Goal: Download file/media

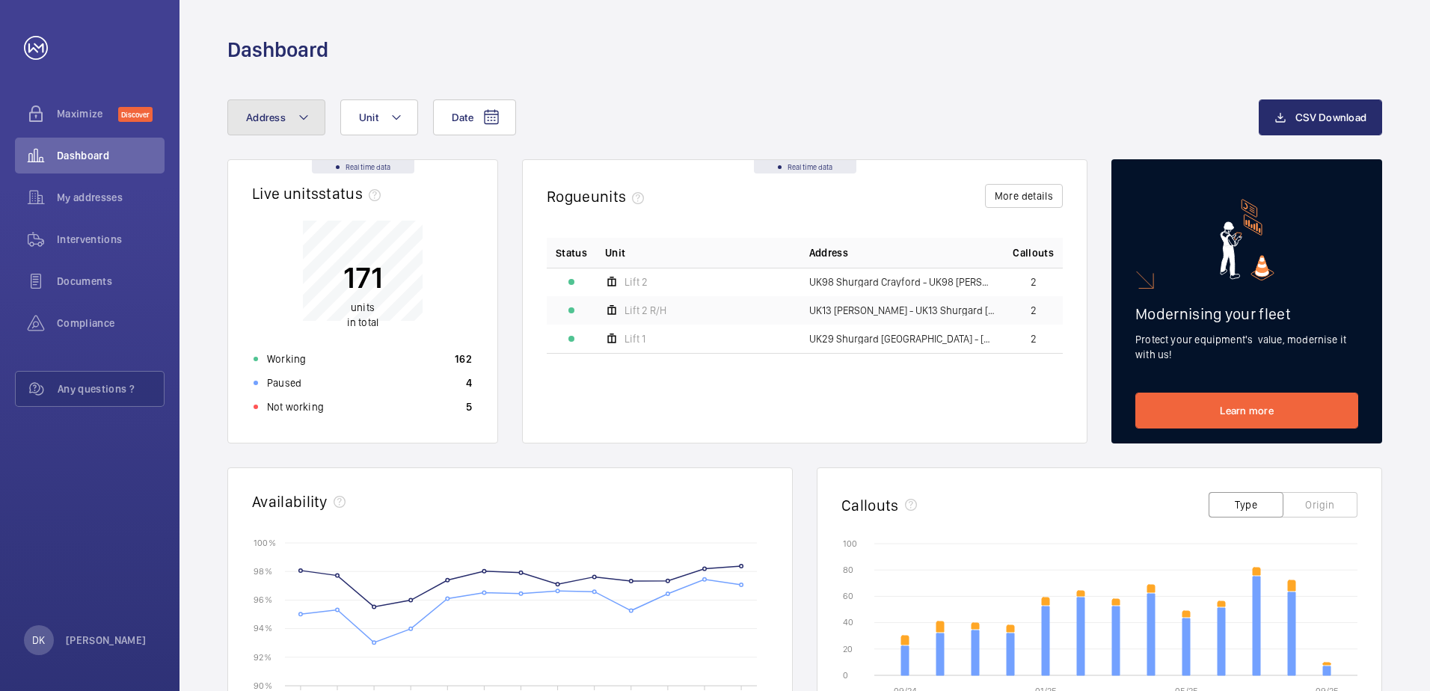
click at [264, 114] on span "Address" at bounding box center [266, 117] width 40 height 12
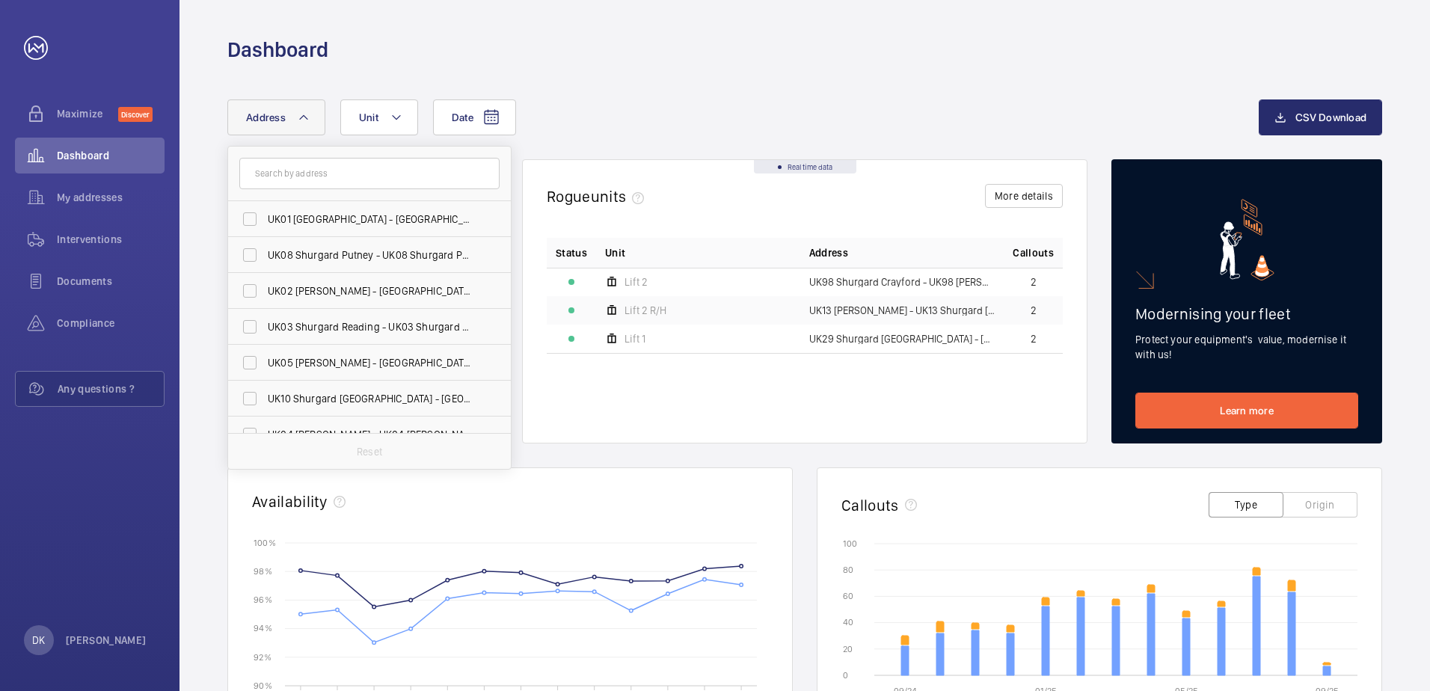
click at [305, 169] on input "text" at bounding box center [369, 173] width 260 height 31
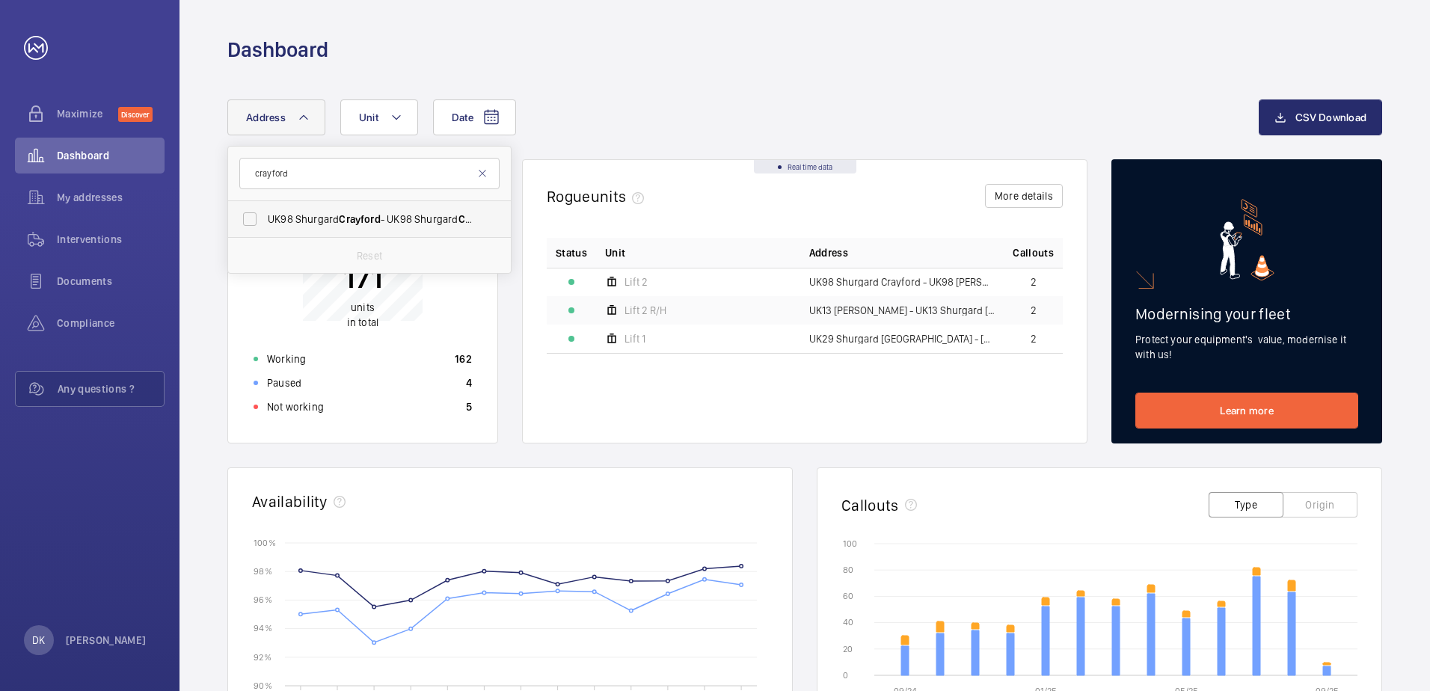
type input "crayford"
click at [319, 212] on span "UK98 Shurgard Crayford - UK98 [PERSON_NAME] , [GEOGRAPHIC_DATA] DA1 4QX" at bounding box center [371, 219] width 206 height 15
click at [265, 212] on input "UK98 Shurgard Crayford - UK98 [PERSON_NAME] , [GEOGRAPHIC_DATA] DA1 4QX" at bounding box center [250, 219] width 30 height 30
checkbox input "true"
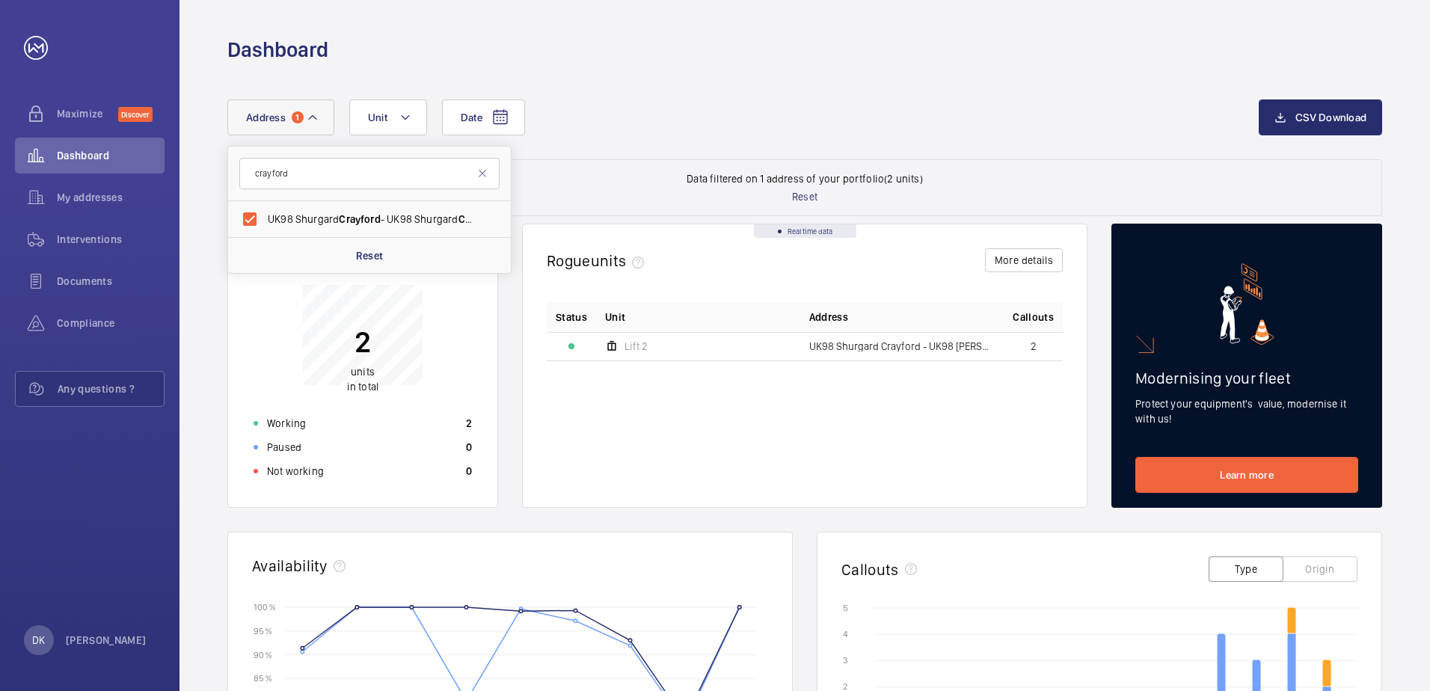
click at [836, 346] on span "UK98 Shurgard Crayford - UK98 [PERSON_NAME]" at bounding box center [902, 346] width 186 height 10
click at [358, 352] on p "2" at bounding box center [362, 341] width 31 height 37
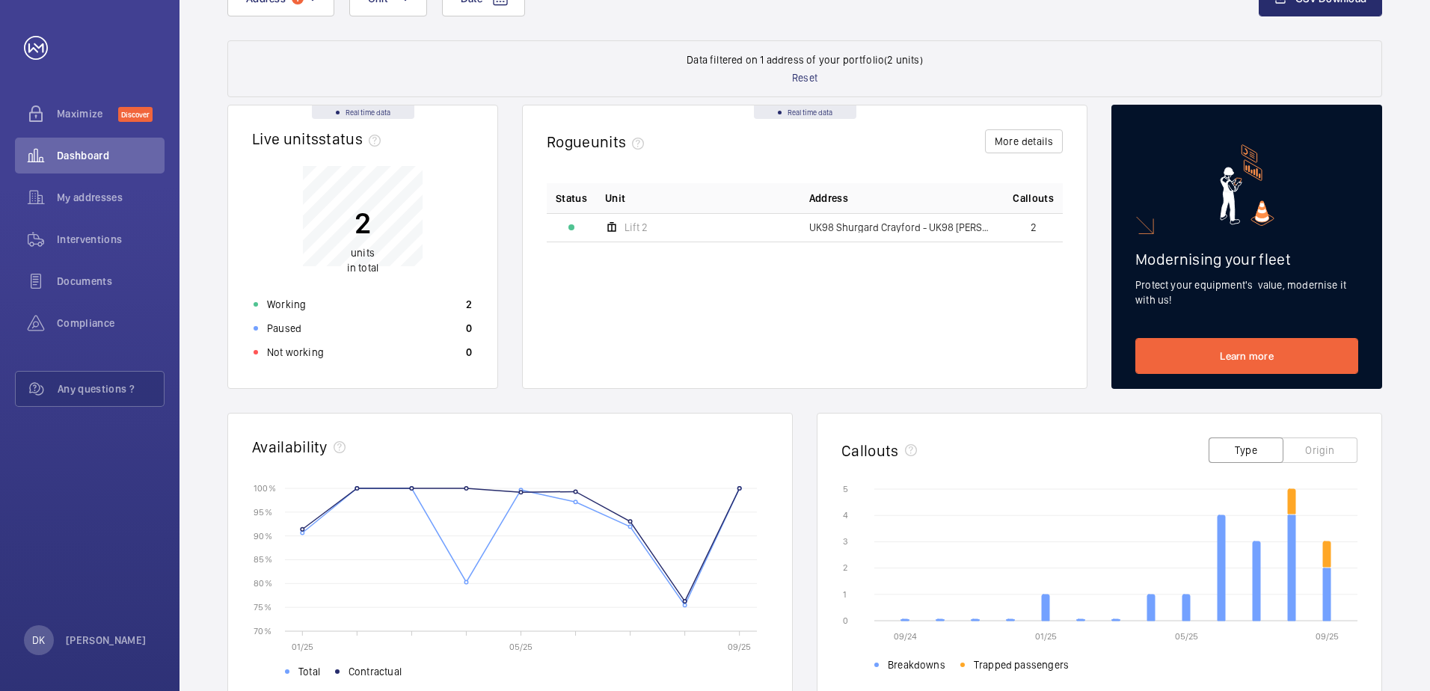
scroll to position [95, 0]
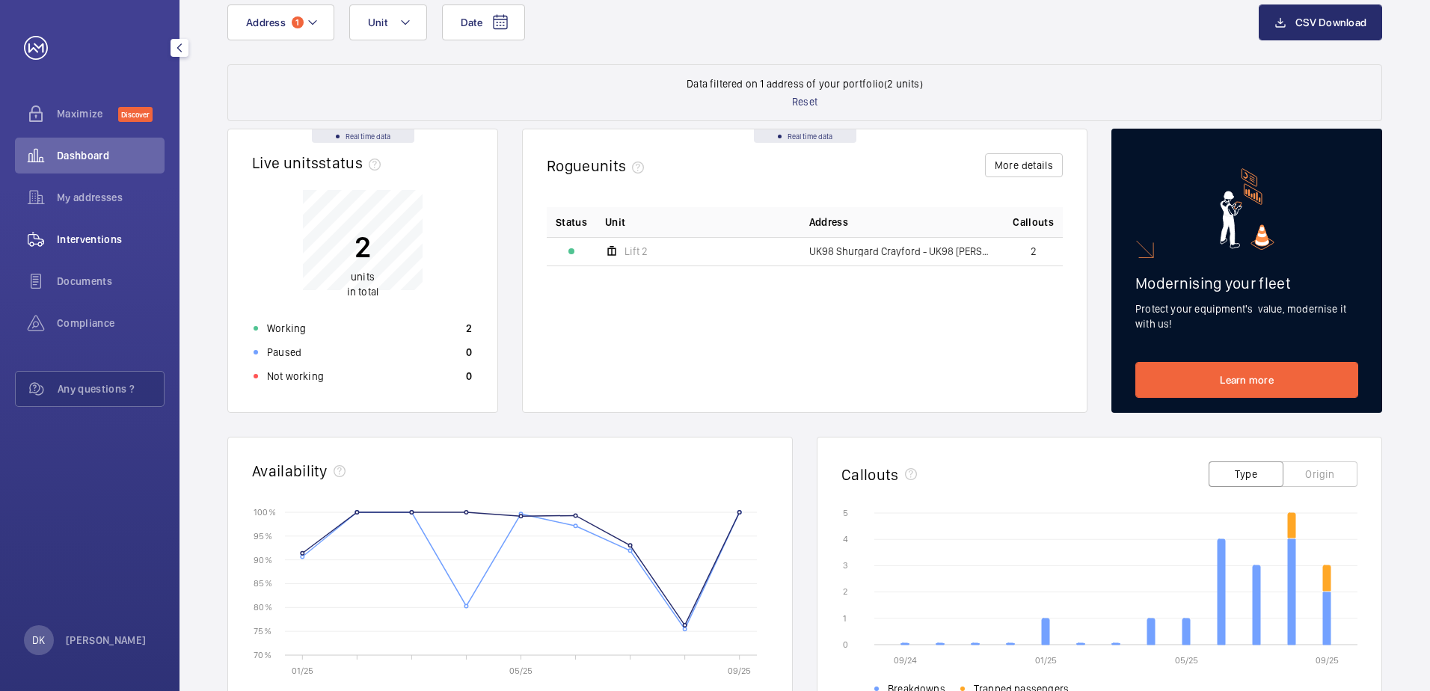
click at [132, 237] on span "Interventions" at bounding box center [111, 239] width 108 height 15
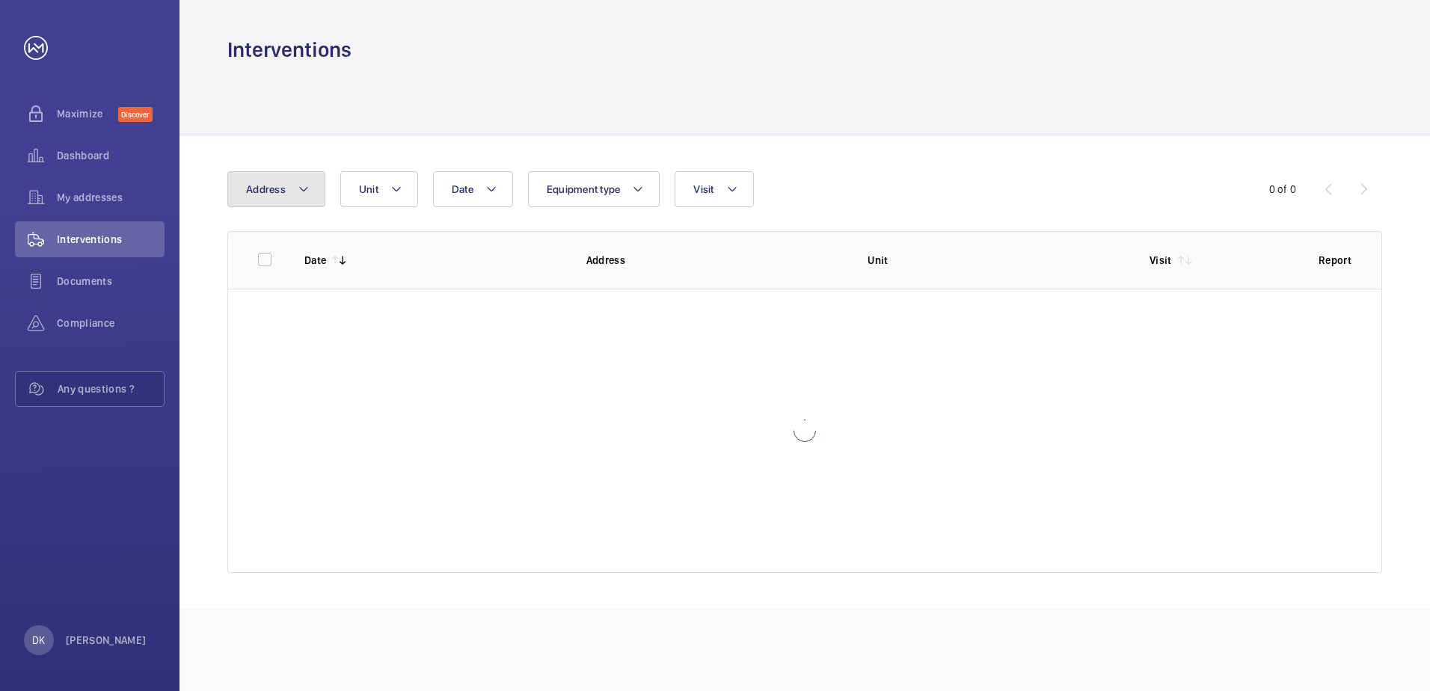
click at [284, 185] on span "Address" at bounding box center [266, 189] width 40 height 12
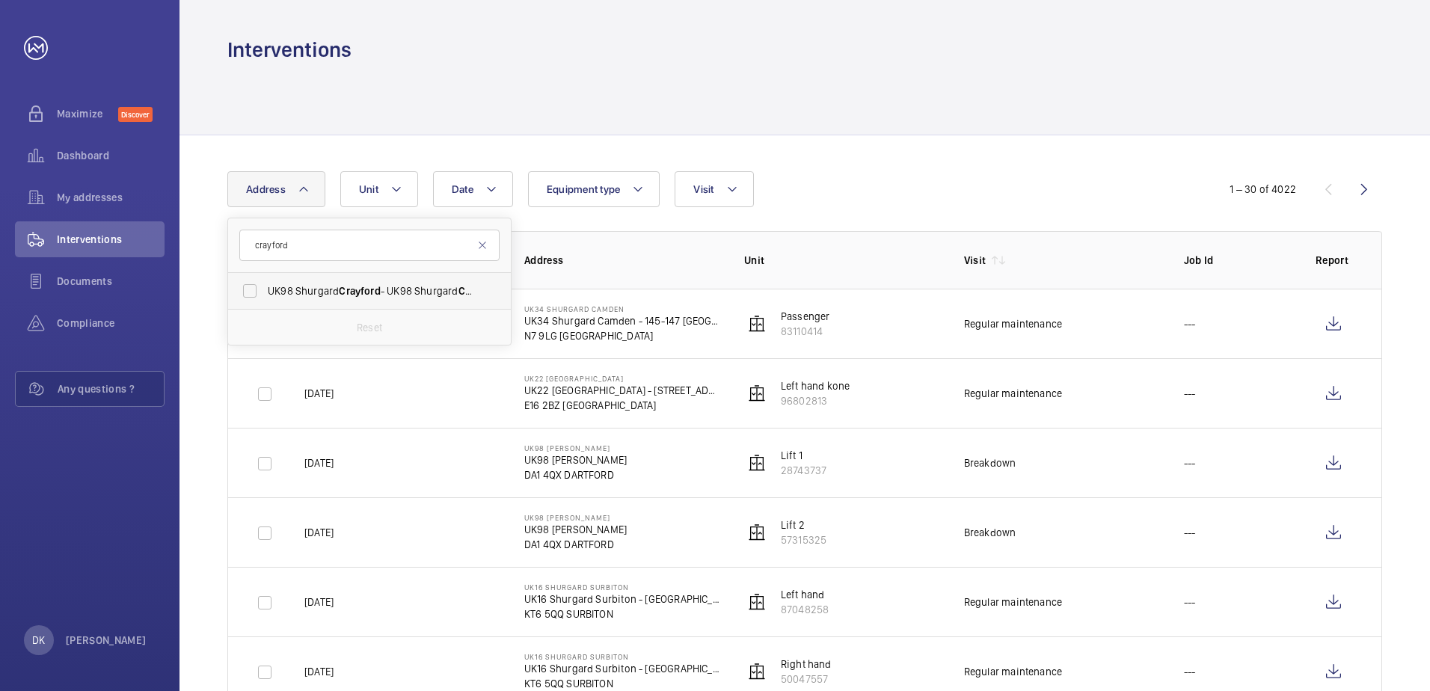
type input "crayford"
click at [322, 284] on span "UK98 Shurgard Crayford - UK98 [PERSON_NAME] , [GEOGRAPHIC_DATA] DA1 4QX" at bounding box center [371, 291] width 206 height 15
click at [265, 284] on input "UK98 Shurgard Crayford - UK98 [PERSON_NAME] , [GEOGRAPHIC_DATA] DA1 4QX" at bounding box center [250, 291] width 30 height 30
checkbox input "true"
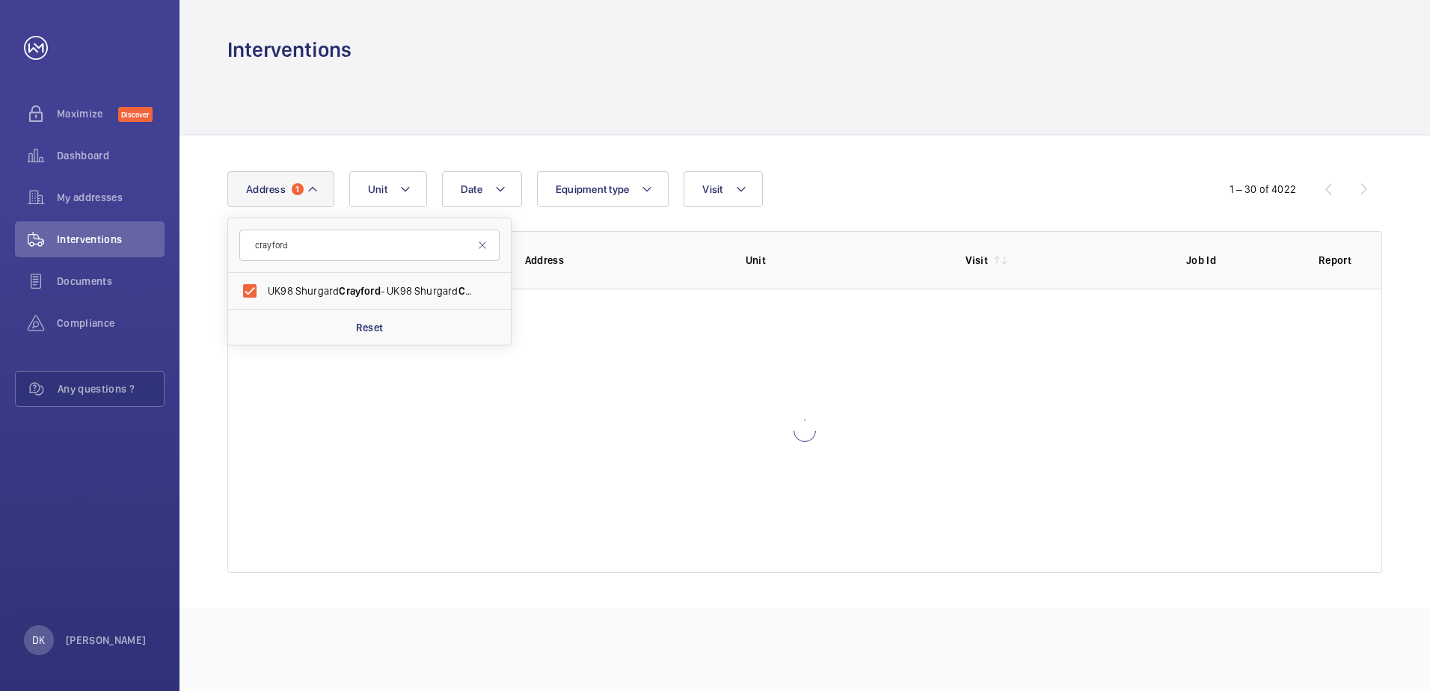
click at [994, 92] on div at bounding box center [804, 99] width 1155 height 71
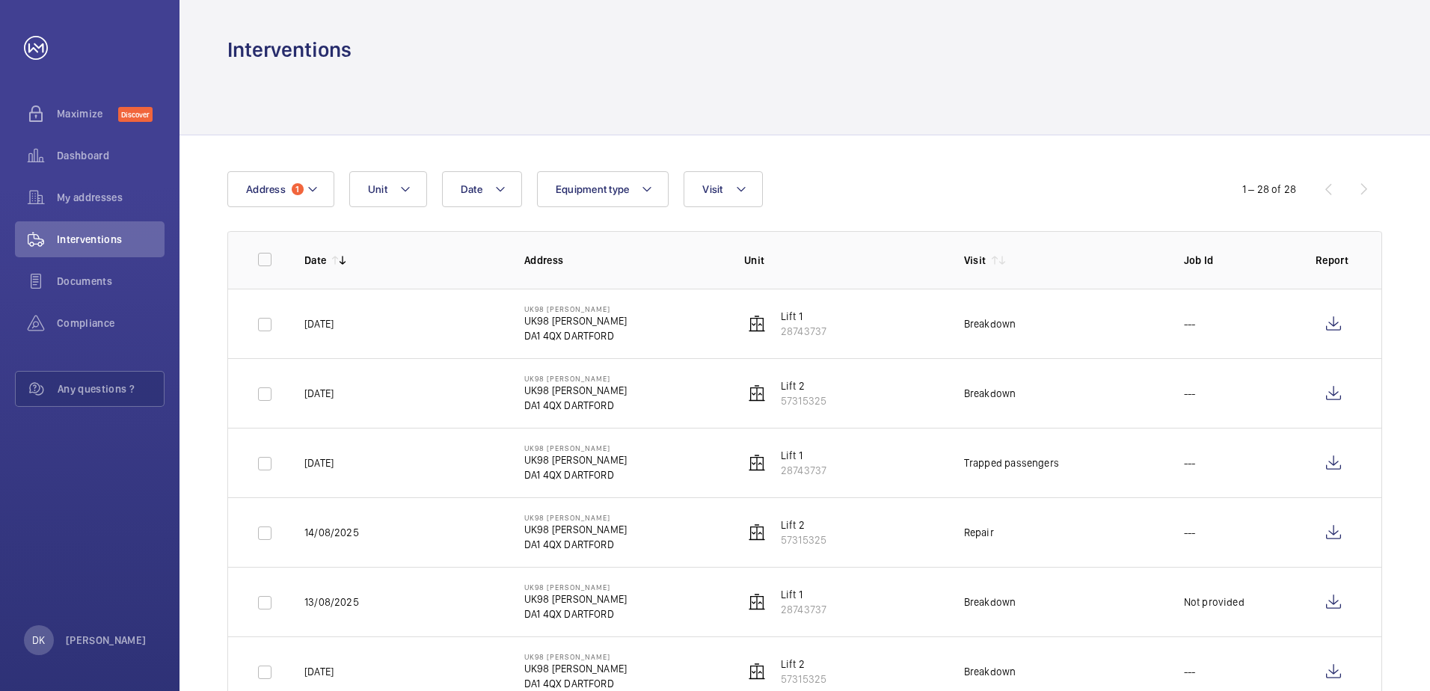
click at [1023, 174] on div "Date Address 1 Unit Equipment type Visit" at bounding box center [714, 189] width 975 height 36
click at [1023, 173] on div "Date Address 1 Unit Equipment type Visit" at bounding box center [714, 189] width 975 height 36
click at [1023, 174] on div "Date Address 1 Unit Equipment type Visit" at bounding box center [714, 189] width 975 height 36
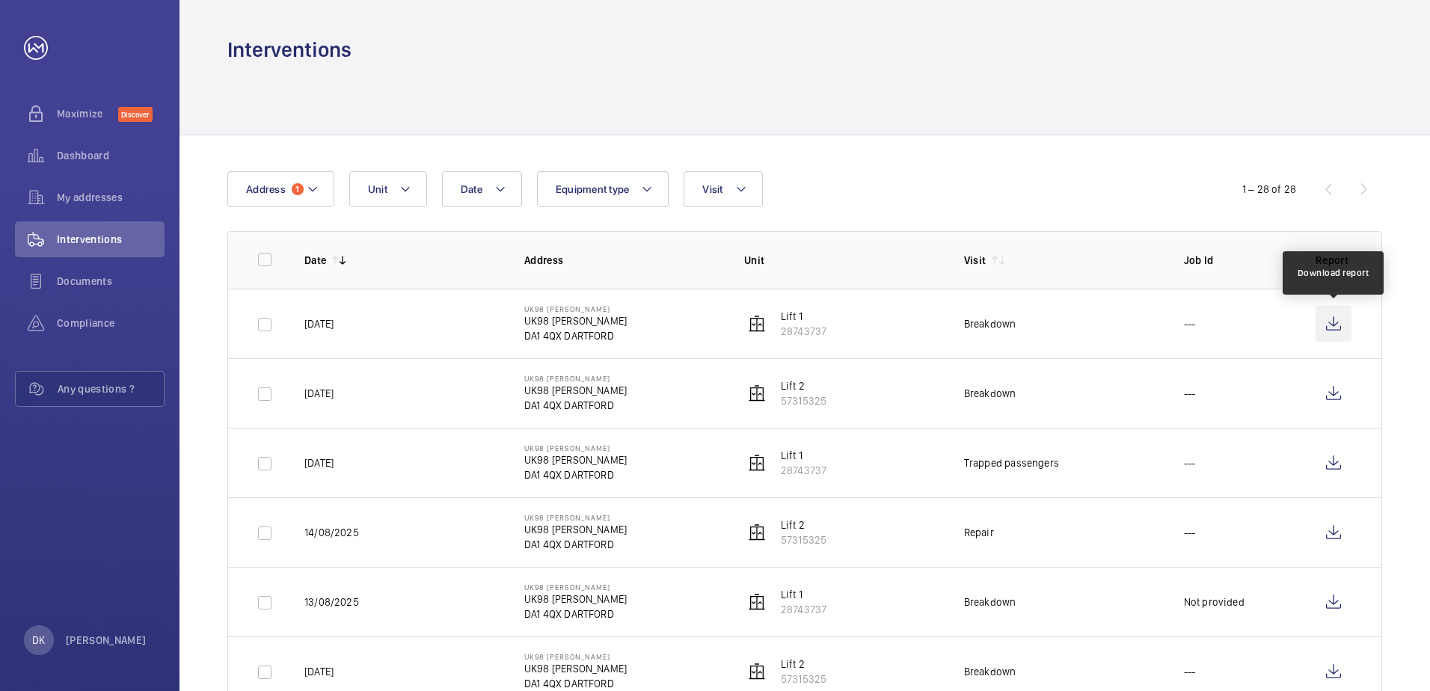
click at [1338, 326] on wm-front-icon-button at bounding box center [1334, 324] width 36 height 36
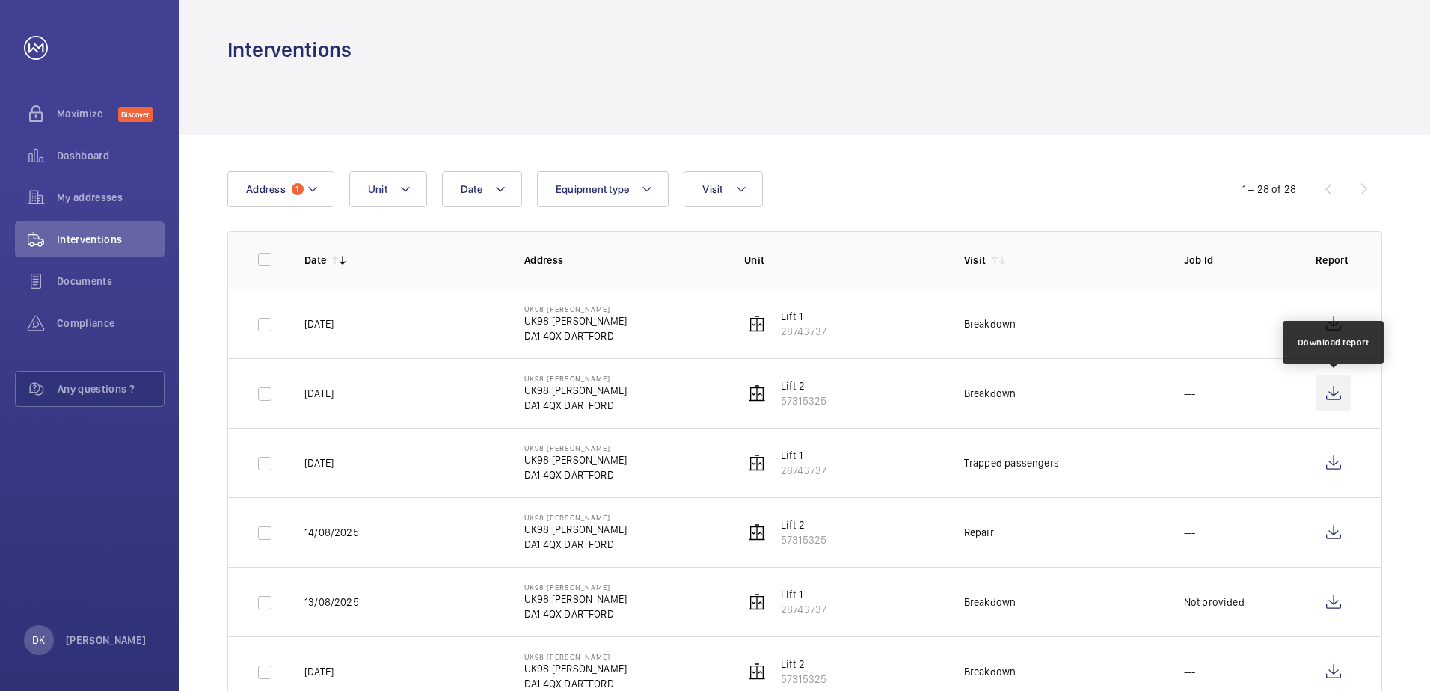
click at [1337, 394] on wm-front-icon-button at bounding box center [1334, 394] width 36 height 36
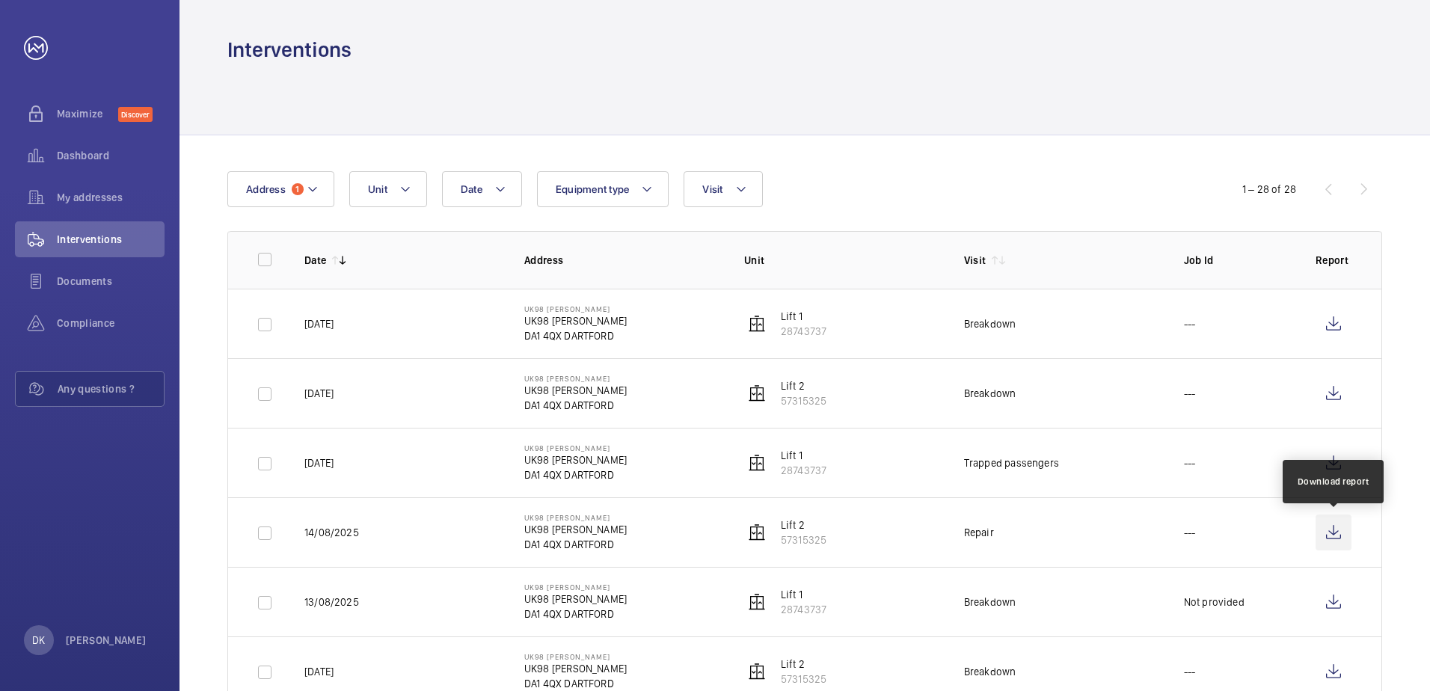
click at [1335, 540] on wm-front-icon-button at bounding box center [1334, 533] width 36 height 36
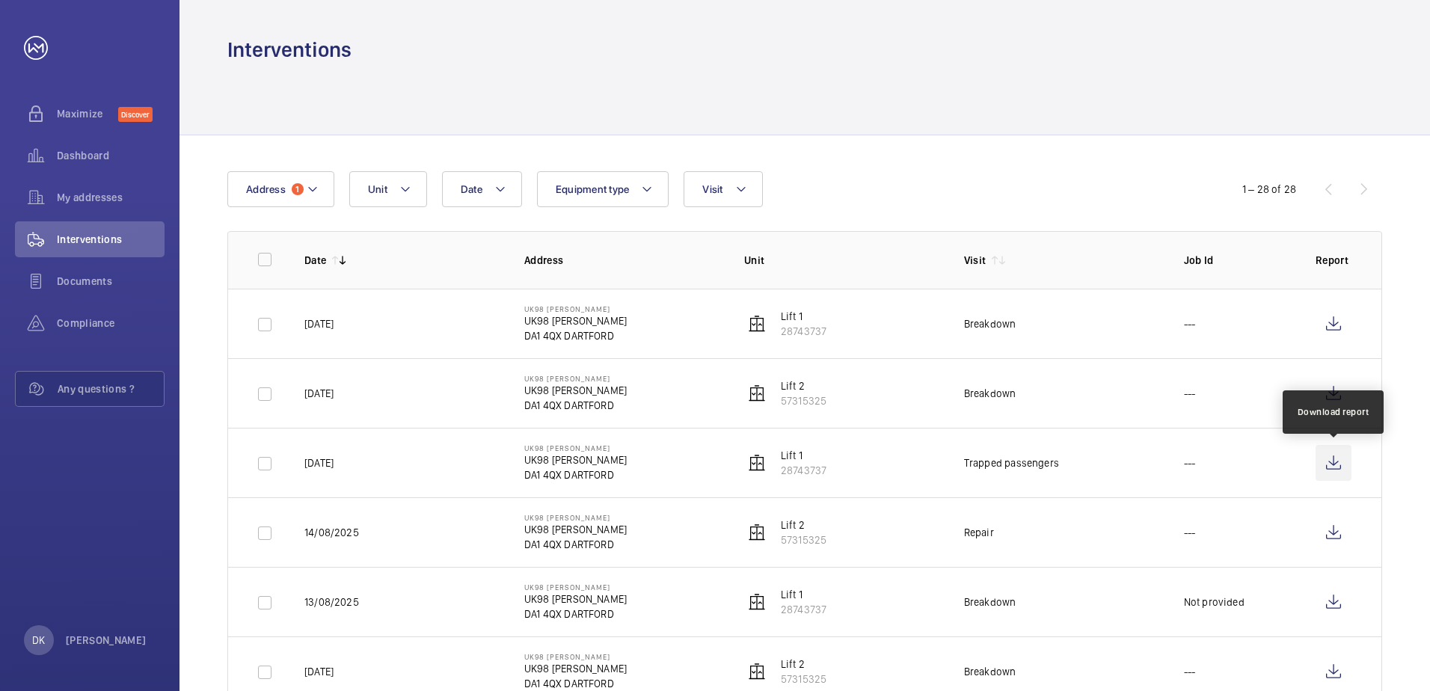
click at [1335, 465] on wm-front-icon-button at bounding box center [1334, 463] width 36 height 36
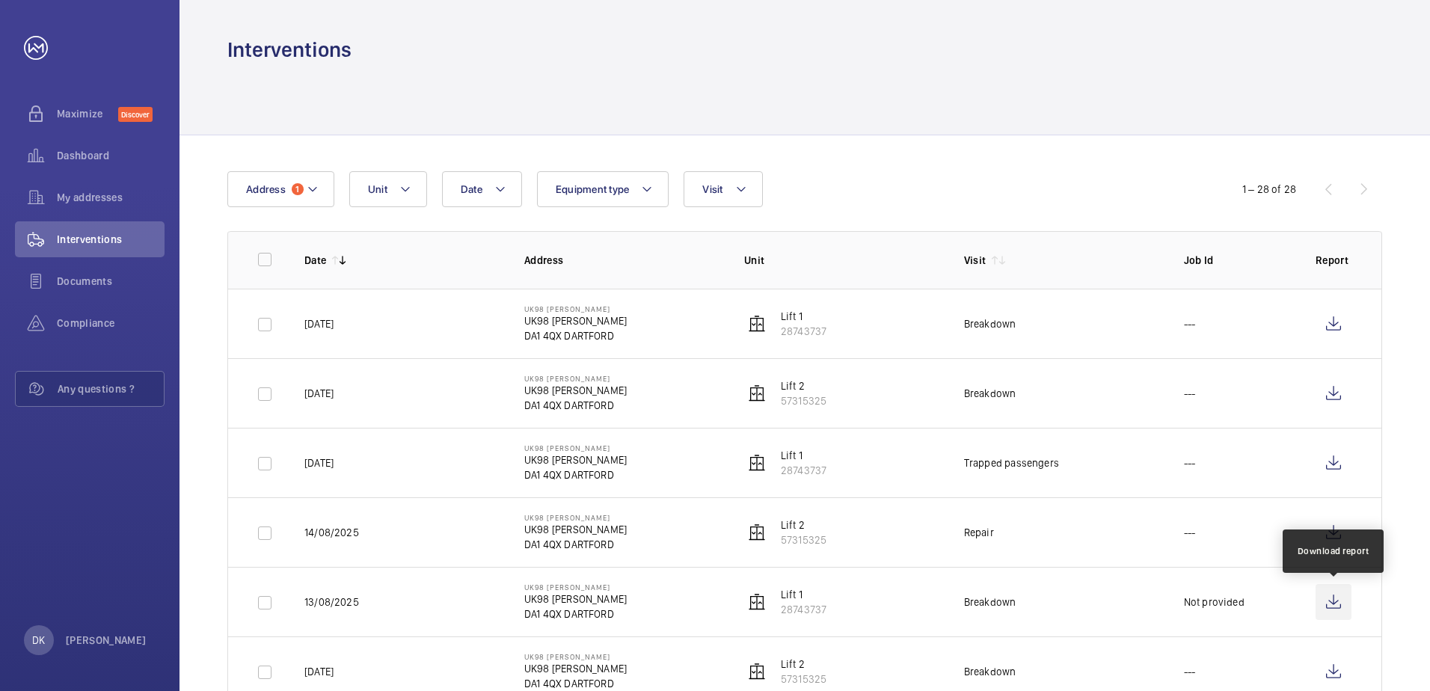
click at [1335, 609] on wm-front-icon-button at bounding box center [1334, 602] width 36 height 36
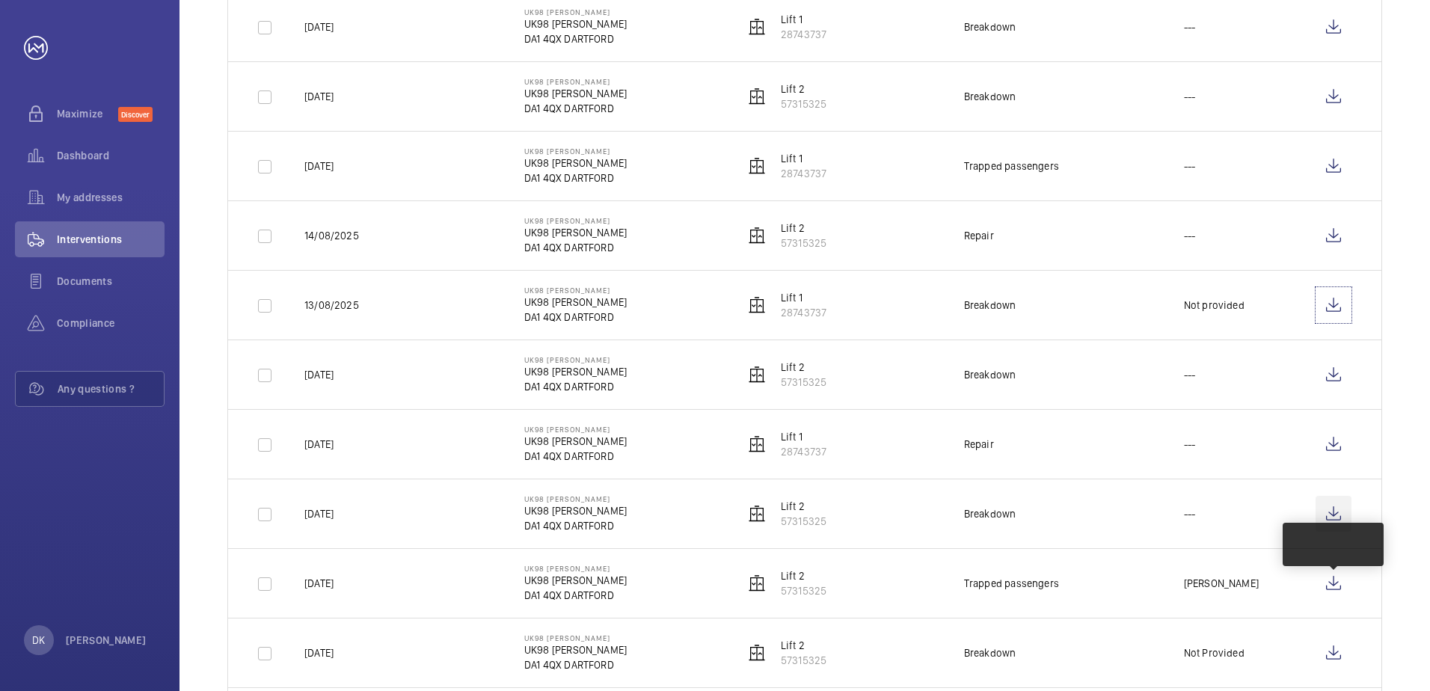
scroll to position [299, 0]
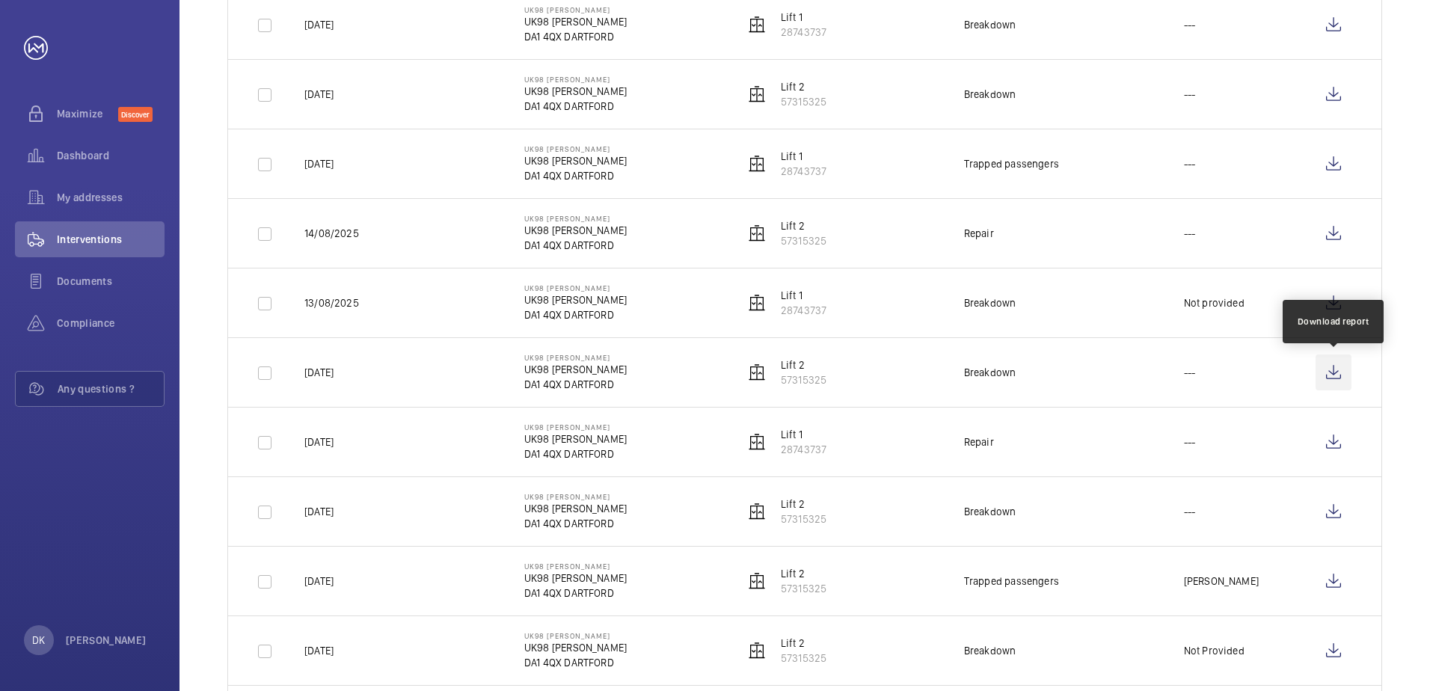
click at [1338, 357] on wm-front-icon-button at bounding box center [1334, 373] width 36 height 36
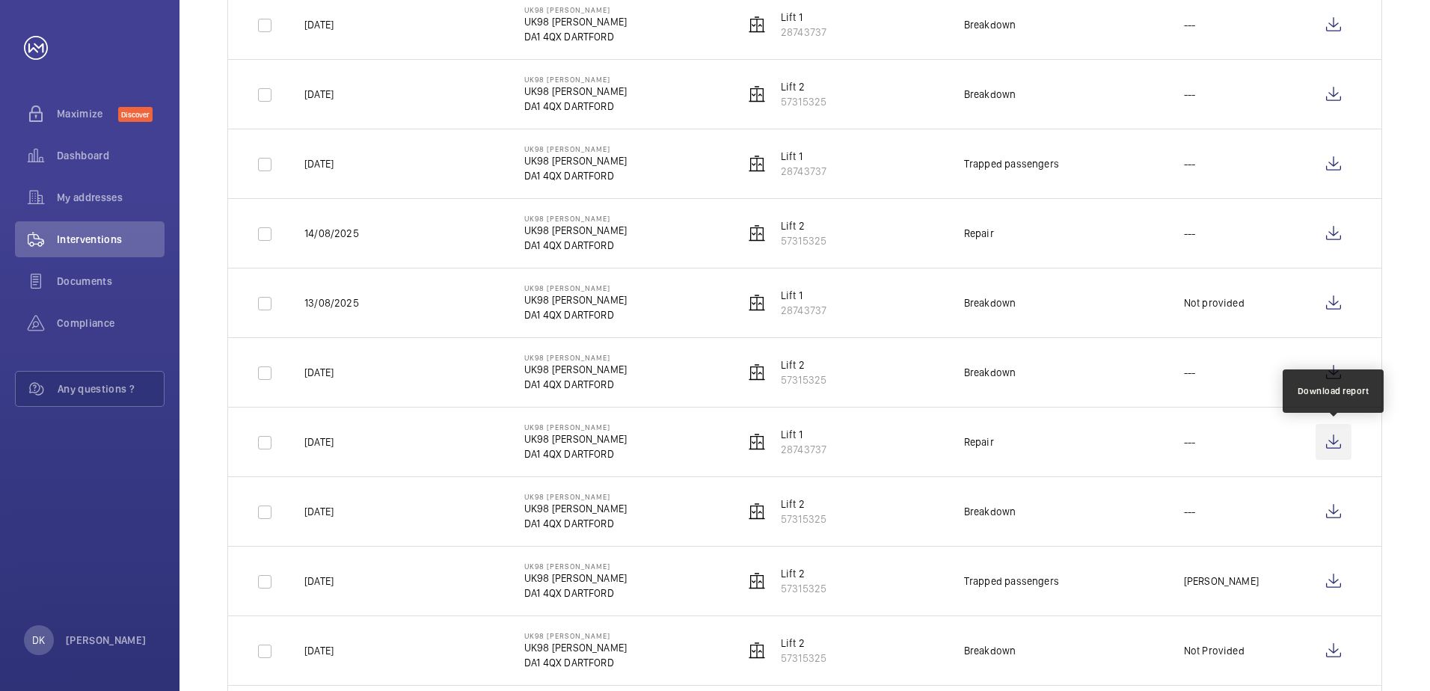
click at [1342, 441] on wm-front-icon-button at bounding box center [1334, 442] width 36 height 36
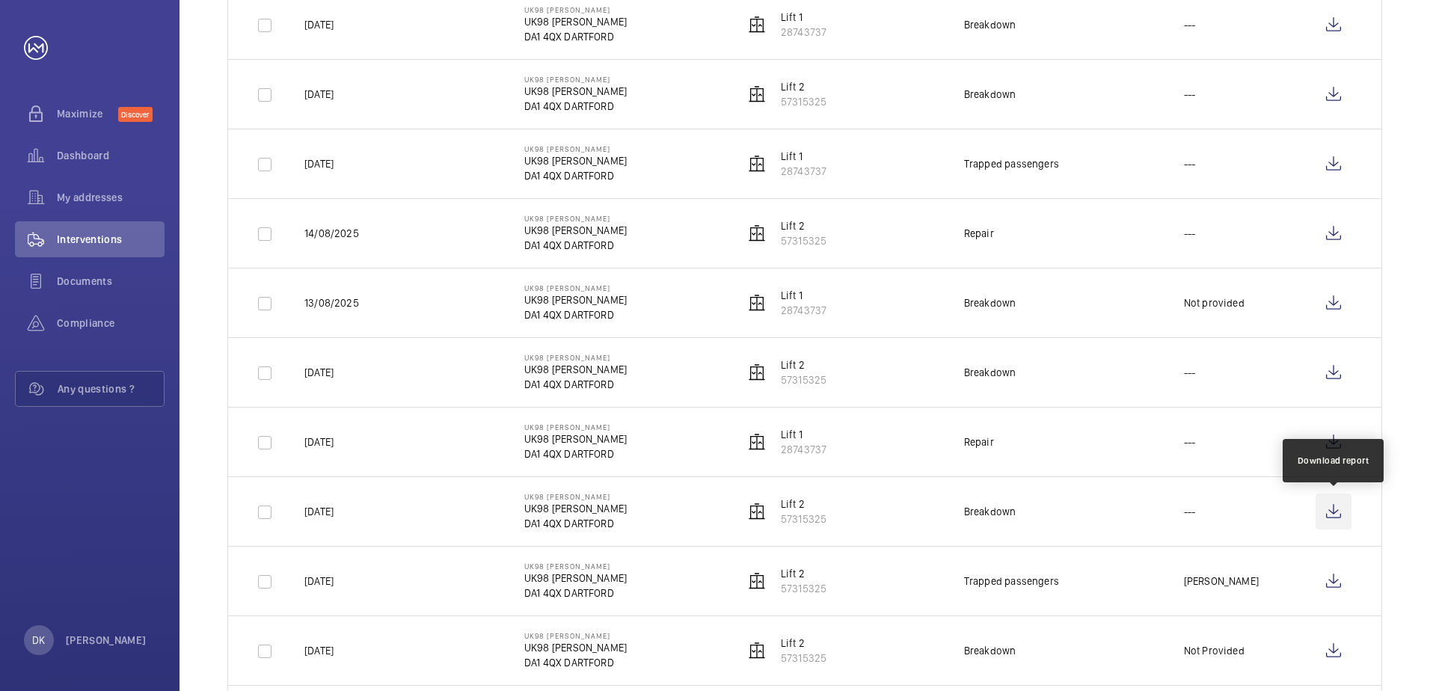
click at [1340, 506] on wm-front-icon-button at bounding box center [1334, 512] width 36 height 36
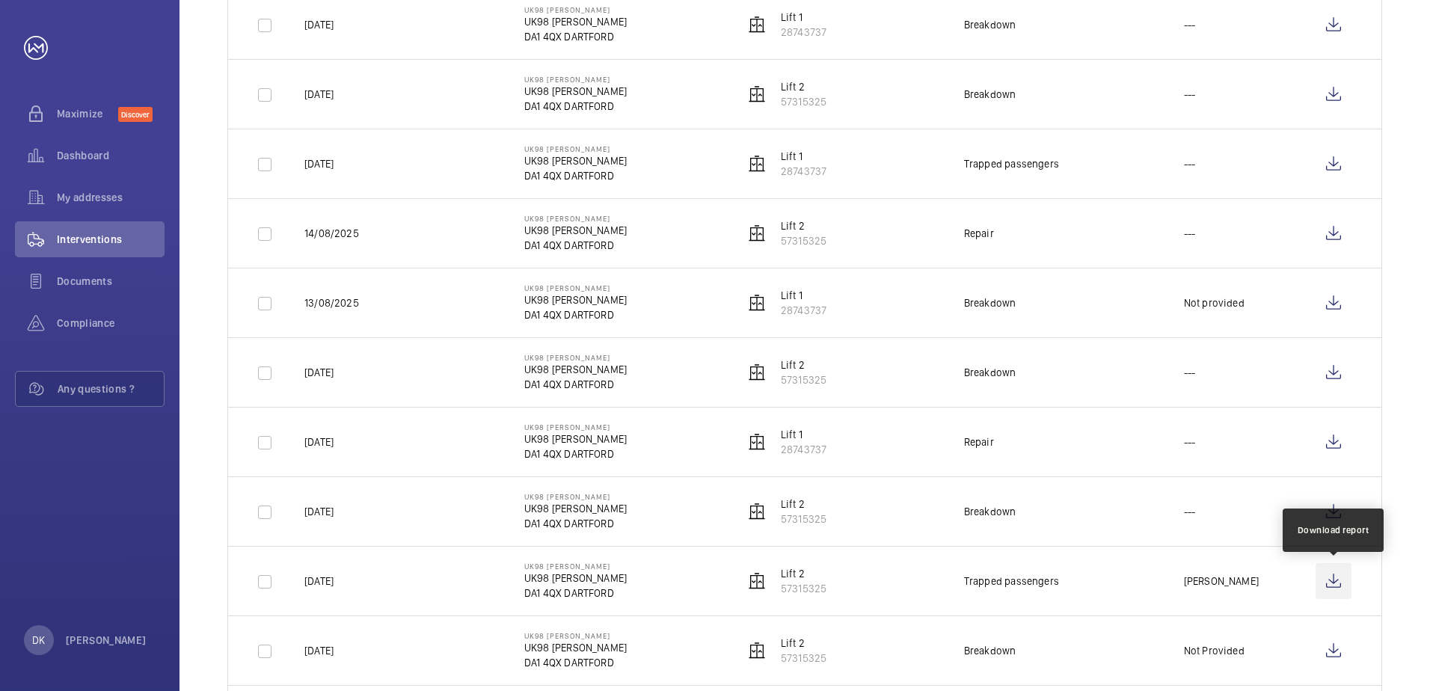
click at [1338, 586] on wm-front-icon-button at bounding box center [1334, 581] width 36 height 36
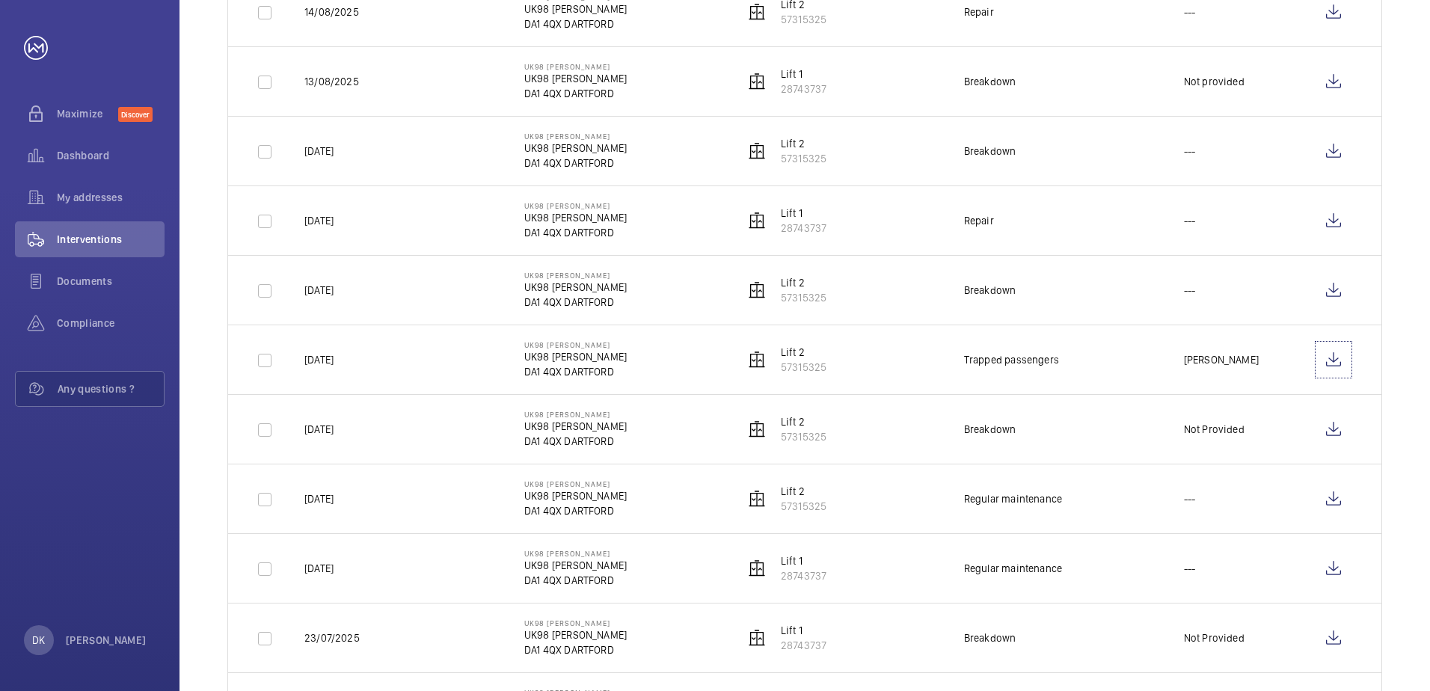
scroll to position [598, 0]
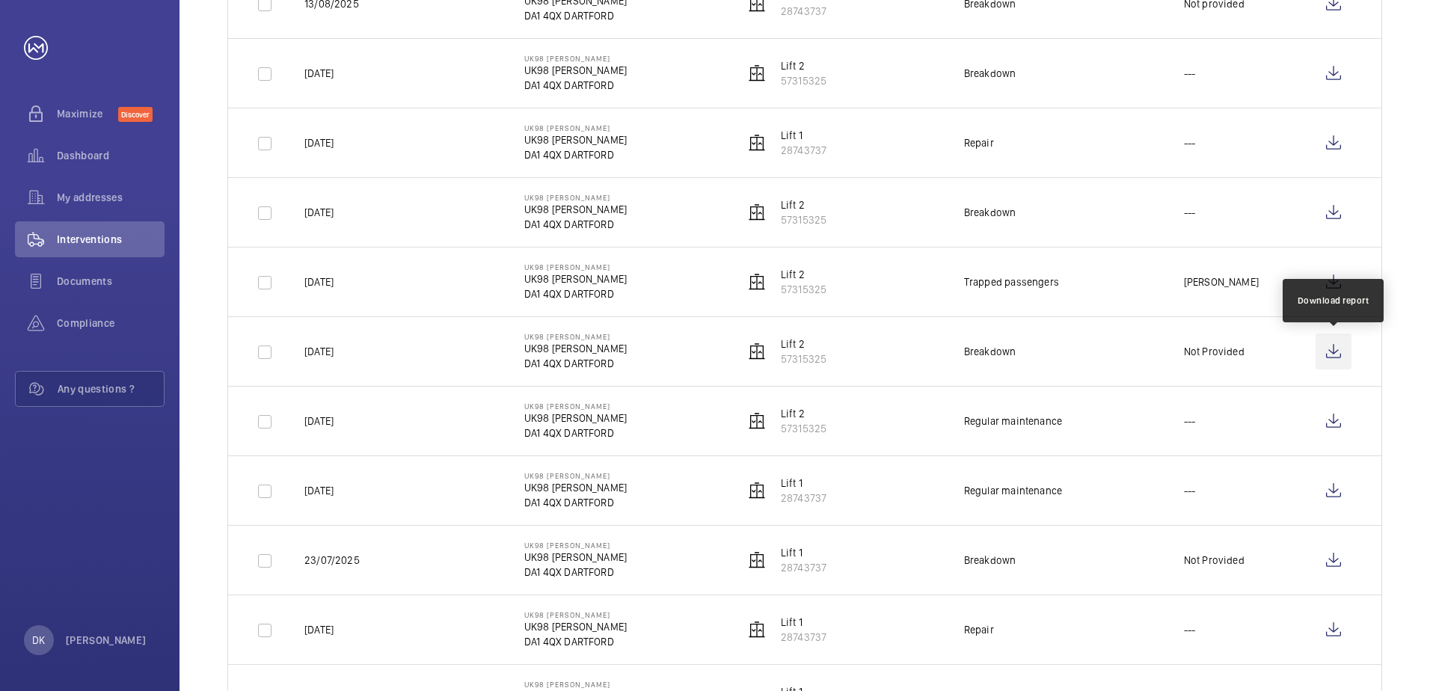
click at [1346, 352] on wm-front-icon-button at bounding box center [1334, 352] width 36 height 36
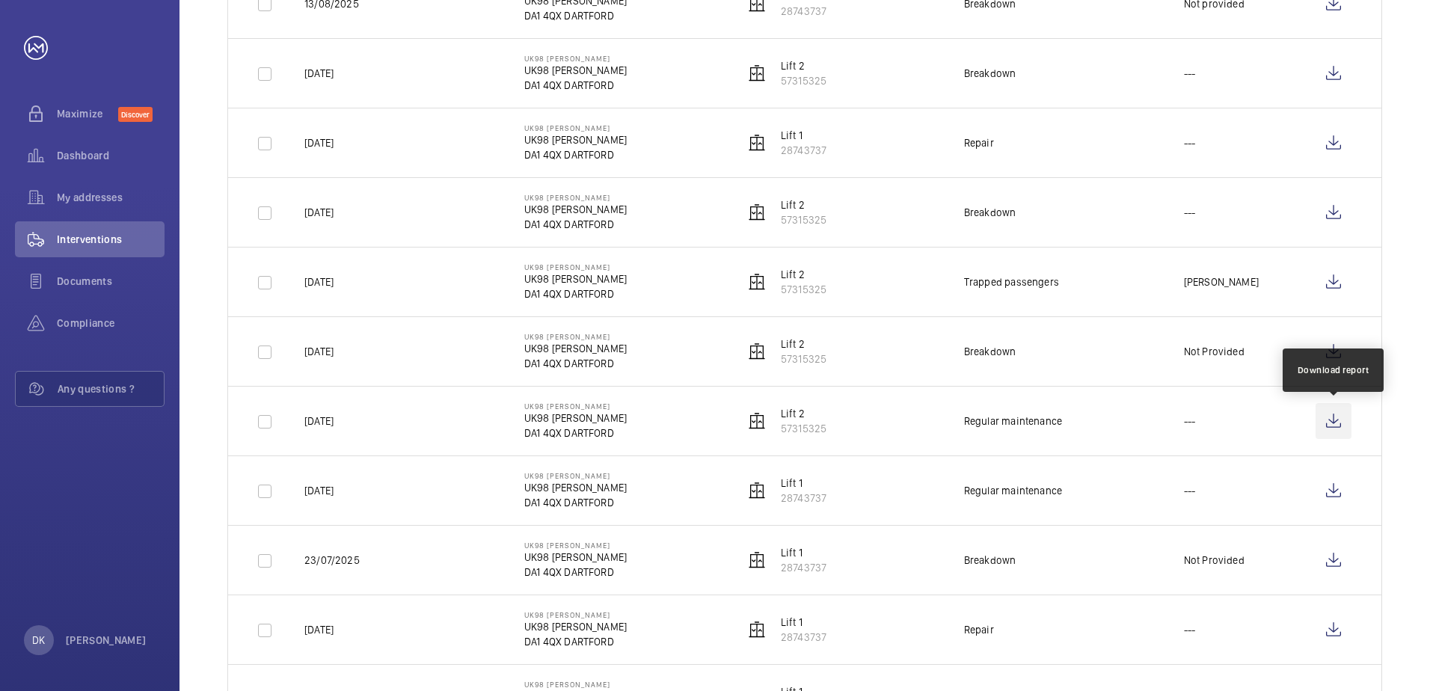
click at [1335, 429] on wm-front-icon-button at bounding box center [1334, 421] width 36 height 36
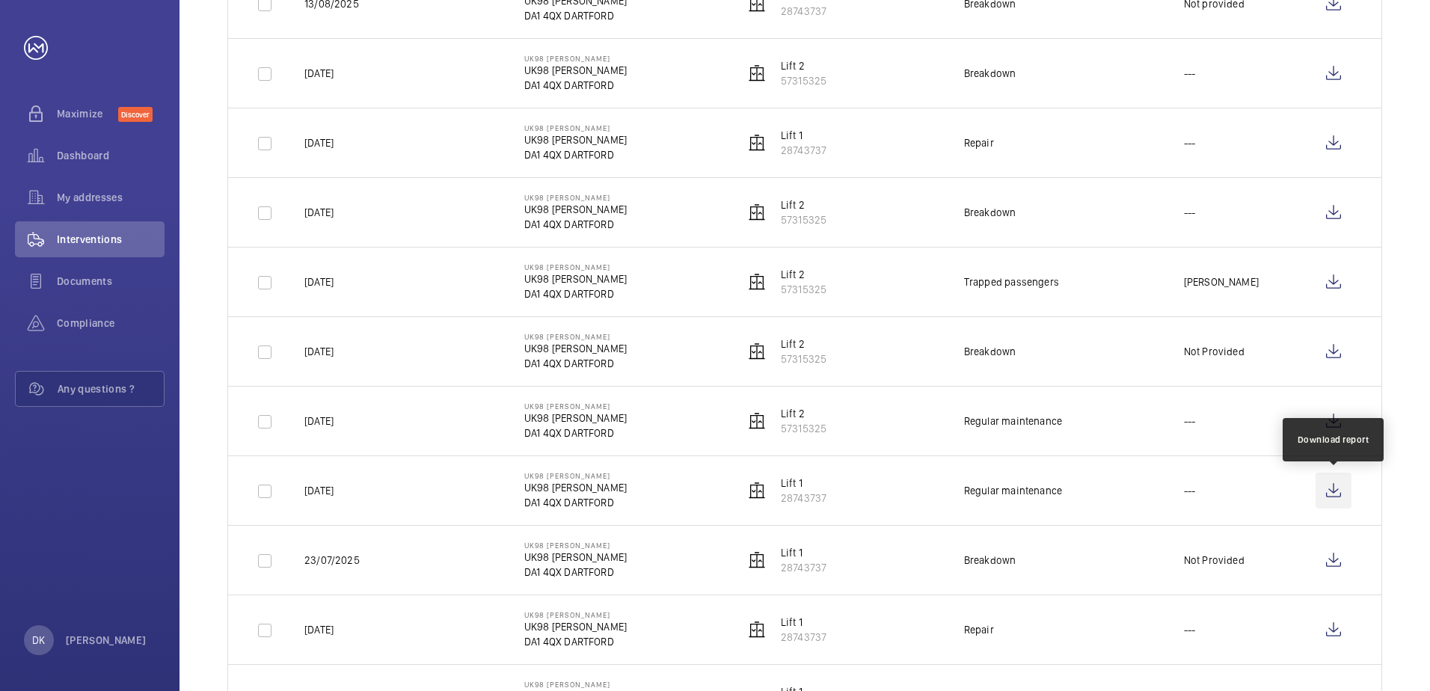
click at [1335, 490] on wm-front-icon-button at bounding box center [1334, 491] width 36 height 36
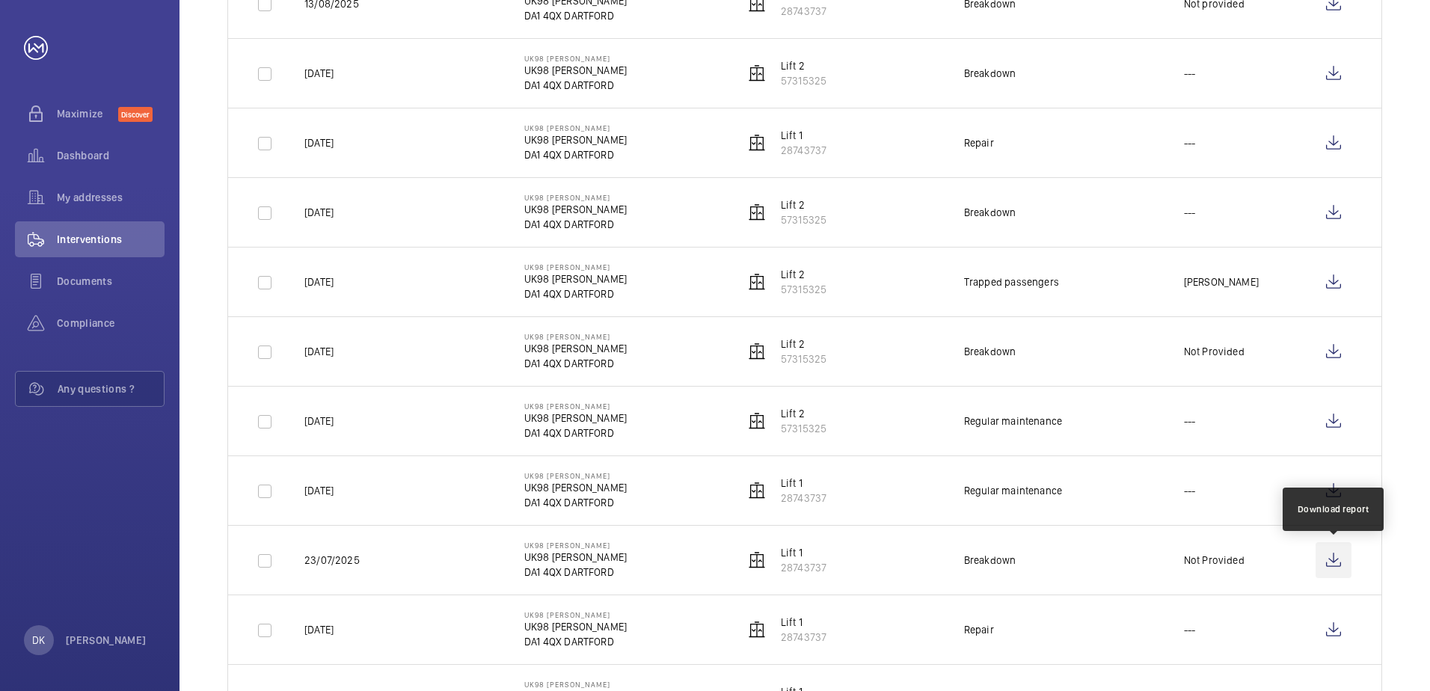
click at [1332, 564] on wm-front-icon-button at bounding box center [1334, 560] width 36 height 36
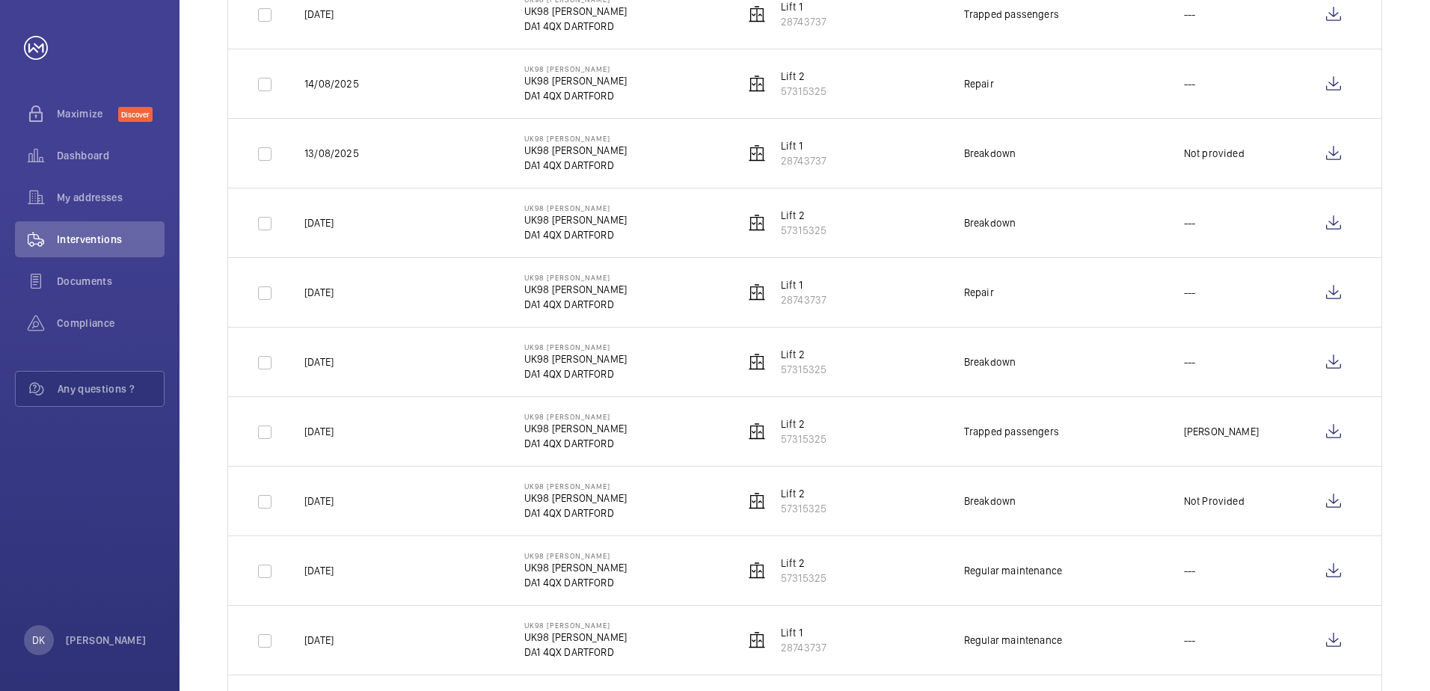
scroll to position [374, 0]
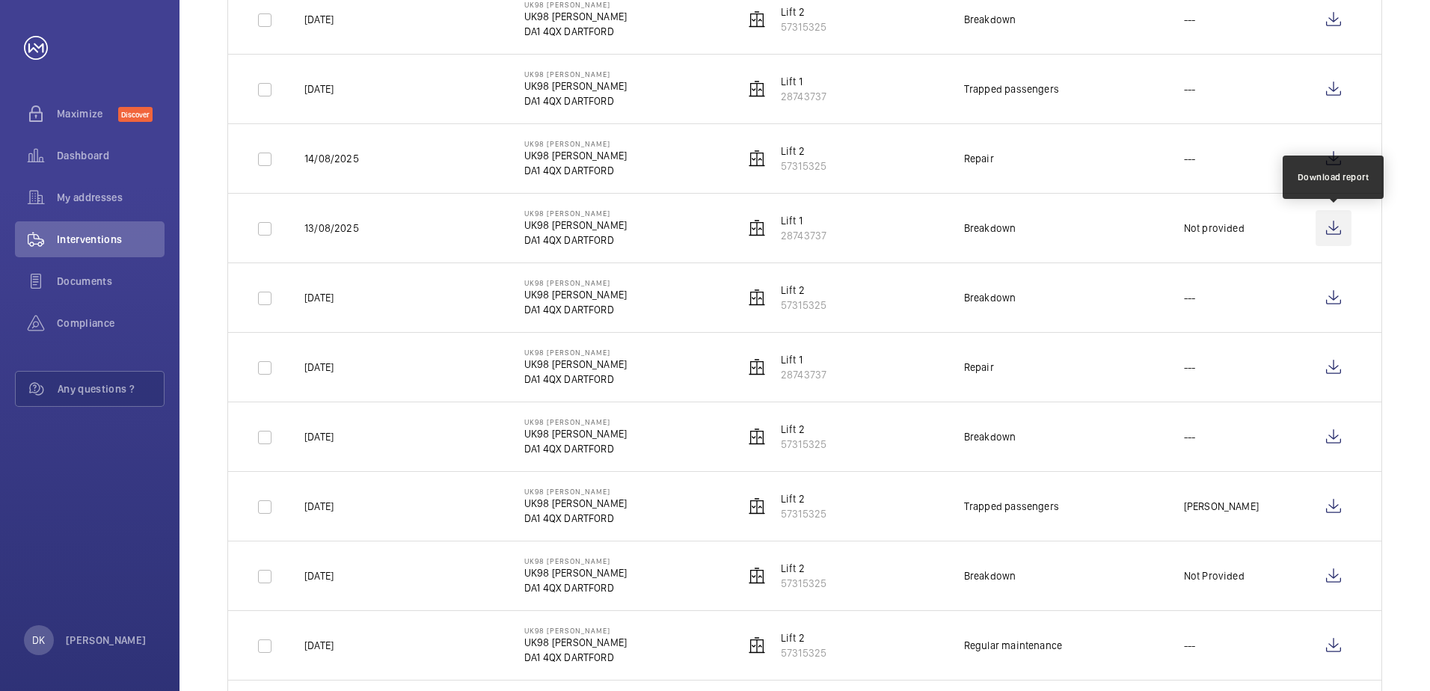
click at [1336, 229] on wm-front-icon-button at bounding box center [1334, 228] width 36 height 36
